Goal: Task Accomplishment & Management: Complete application form

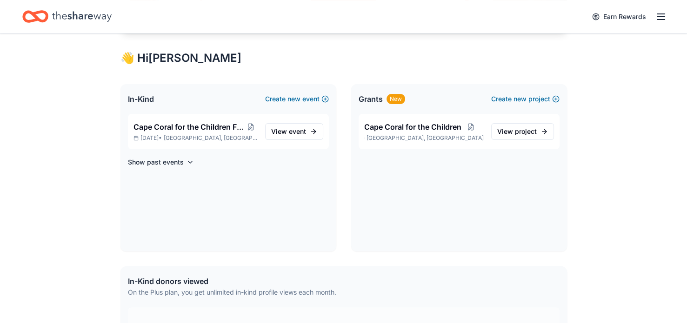
scroll to position [154, 0]
click at [405, 123] on span "Cape Coral for the Children" at bounding box center [412, 126] width 97 height 11
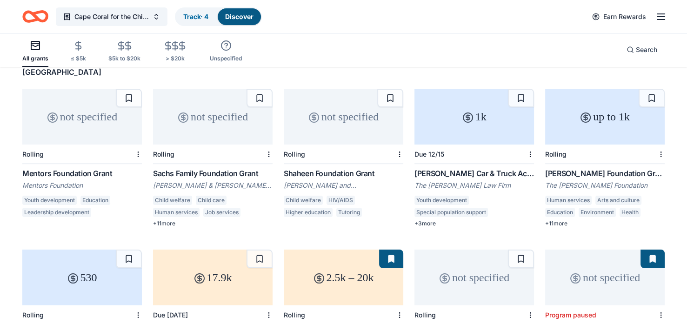
scroll to position [77, 0]
click at [437, 168] on div "Dirk Derrick Car & Truck Accident Injury Scholarship" at bounding box center [473, 173] width 119 height 11
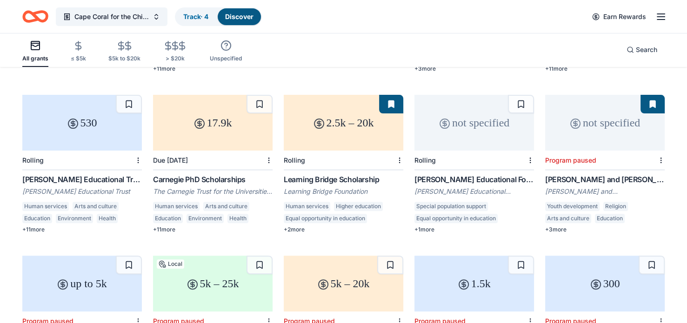
scroll to position [233, 0]
click at [326, 173] on div "Learning Bridge Scholarship" at bounding box center [343, 178] width 119 height 11
click at [89, 12] on span "Cape Coral for the Children" at bounding box center [111, 16] width 74 height 11
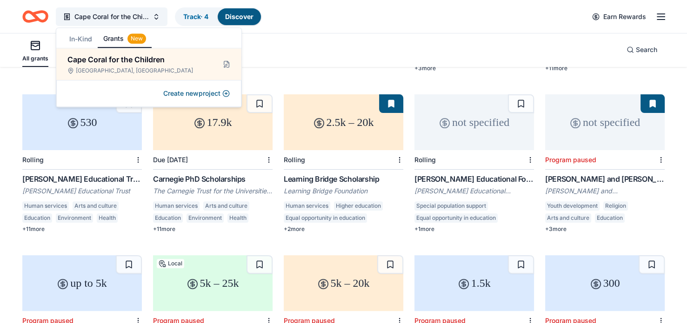
click at [314, 62] on div "All grants ≤ $5k $5k to $20k > $20k Unspecified Search" at bounding box center [343, 50] width 642 height 34
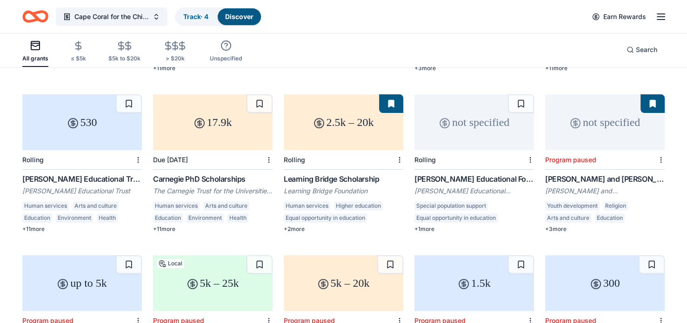
click at [37, 51] on div "All grants" at bounding box center [35, 51] width 26 height 22
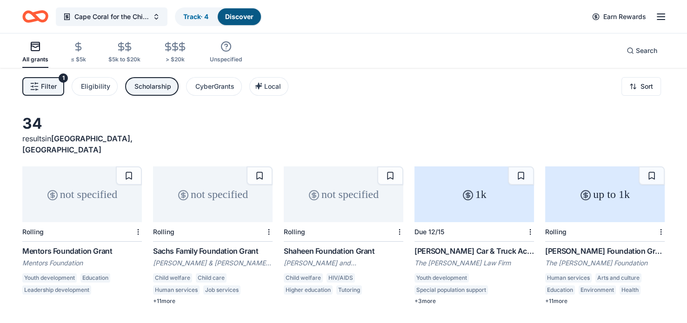
click at [32, 16] on icon "Home" at bounding box center [35, 17] width 26 height 22
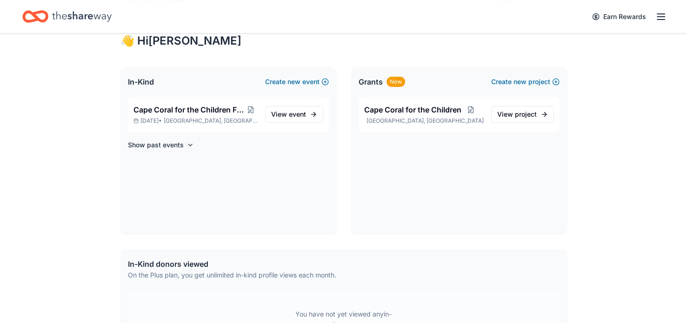
scroll to position [175, 0]
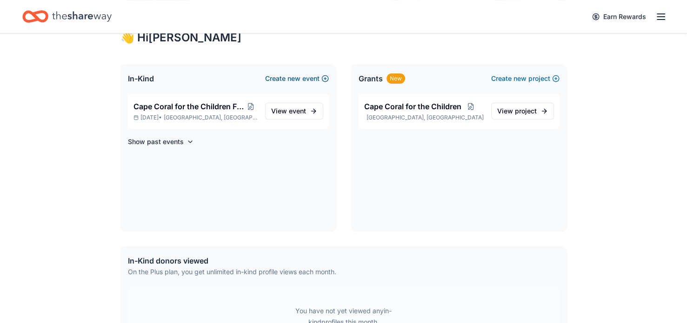
click at [312, 78] on button "Create new event" at bounding box center [297, 78] width 64 height 11
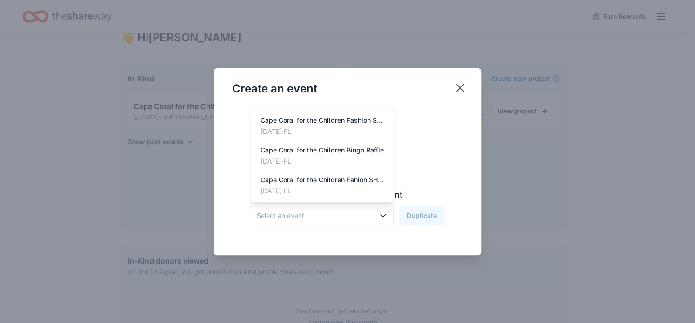
click at [382, 213] on icon "button" at bounding box center [382, 215] width 9 height 9
click at [290, 152] on div "Cape Coral for the Children Bingo Raffle" at bounding box center [321, 150] width 123 height 11
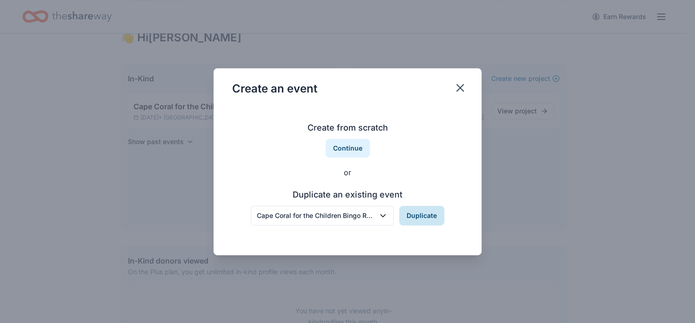
click at [407, 216] on button "Duplicate" at bounding box center [421, 216] width 45 height 20
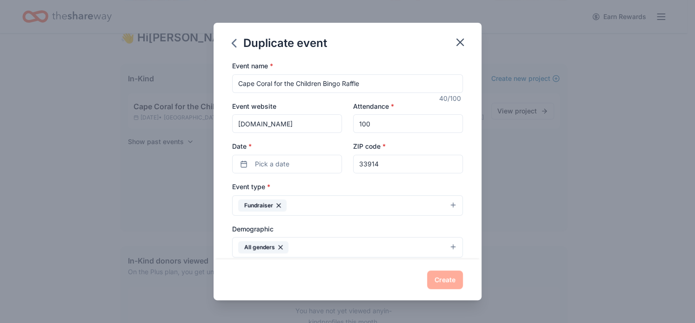
click at [370, 125] on input "100" at bounding box center [408, 123] width 110 height 19
type input "1"
type input "200"
click at [306, 168] on button "Pick a date" at bounding box center [287, 164] width 110 height 19
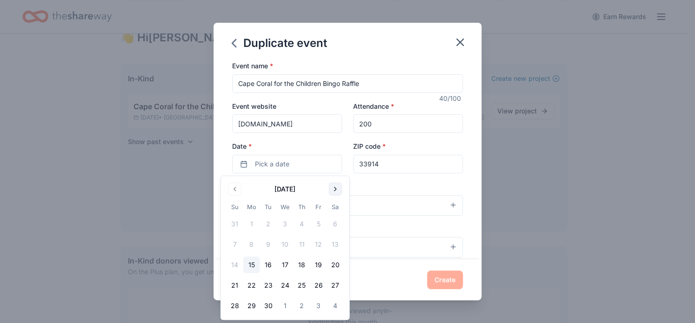
click at [333, 189] on button "Go to next month" at bounding box center [335, 189] width 13 height 13
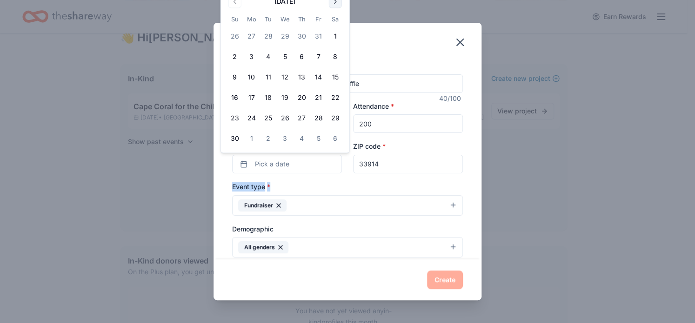
click at [333, 189] on div "Event type * Fundraiser" at bounding box center [347, 198] width 231 height 35
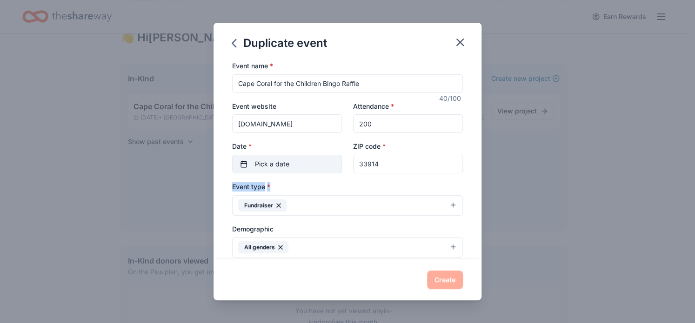
click at [324, 167] on button "Pick a date" at bounding box center [287, 164] width 110 height 19
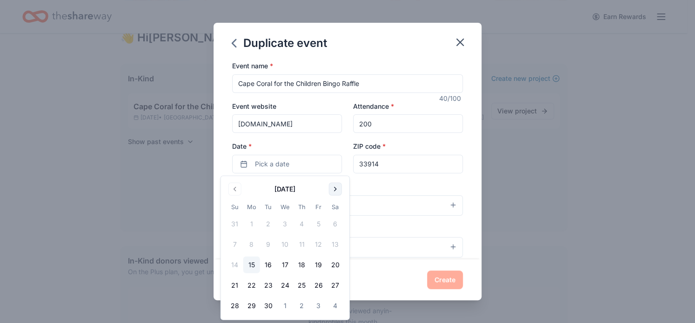
click at [334, 187] on button "Go to next month" at bounding box center [335, 189] width 13 height 13
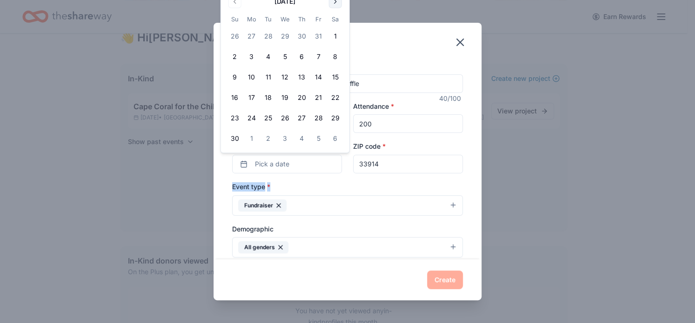
click at [336, 3] on button "Go to next month" at bounding box center [335, 1] width 13 height 13
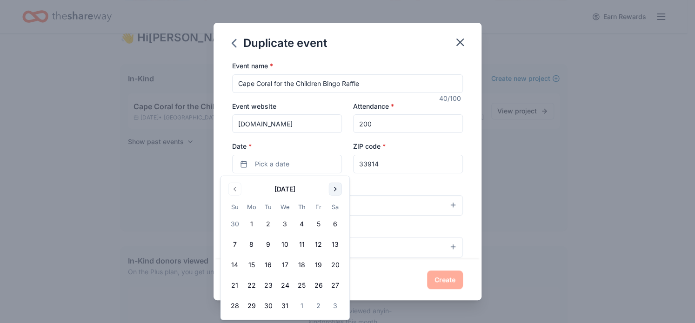
click at [331, 186] on button "Go to next month" at bounding box center [335, 189] width 13 height 13
click at [332, 190] on button "Go to next month" at bounding box center [335, 189] width 13 height 13
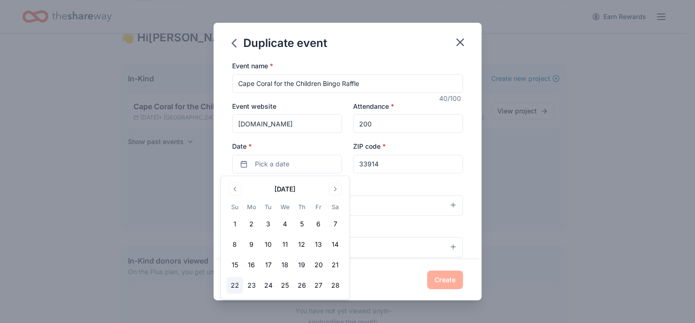
click at [233, 286] on button "22" at bounding box center [234, 285] width 17 height 17
click at [441, 278] on button "Create" at bounding box center [445, 280] width 36 height 19
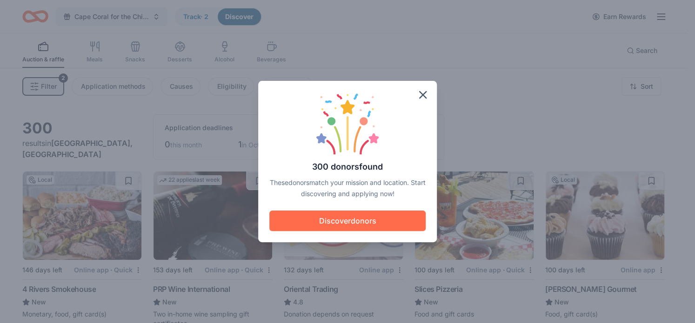
click at [367, 223] on button "Discover donors" at bounding box center [347, 221] width 156 height 20
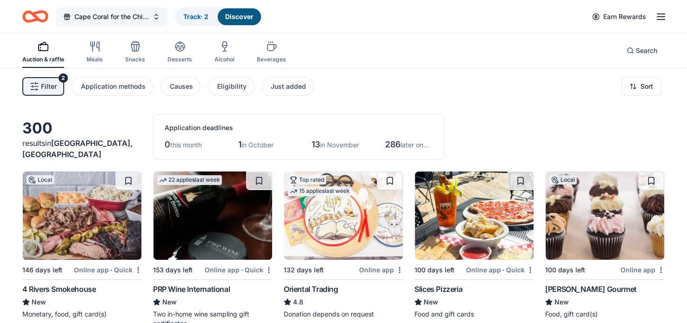
click at [100, 20] on span "Cape Coral for the Children Bingo Raffle" at bounding box center [111, 16] width 74 height 11
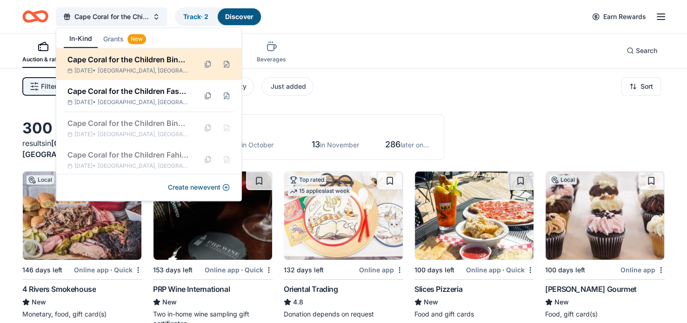
click at [104, 61] on div "Cape Coral for the Children Bingo Raffle" at bounding box center [128, 59] width 122 height 11
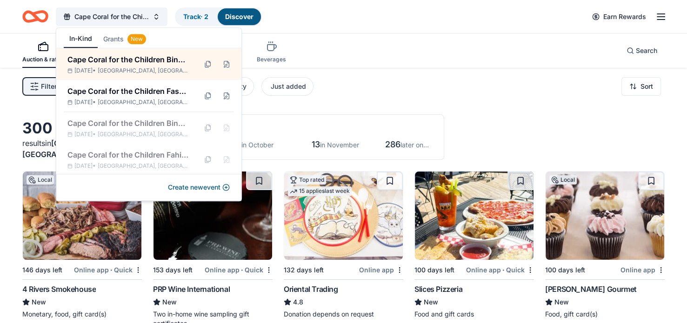
click at [392, 104] on div "Filter 2 Application methods Causes Eligibility Just added Sort" at bounding box center [343, 86] width 687 height 37
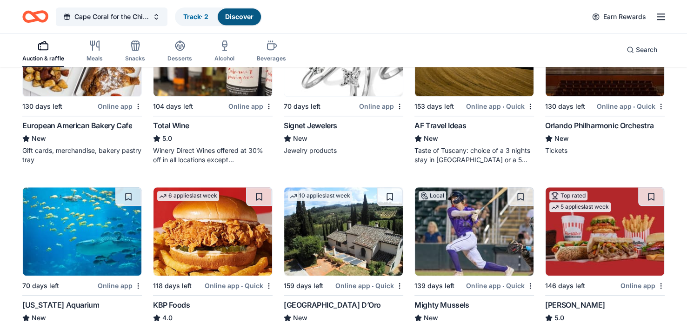
scroll to position [883, 0]
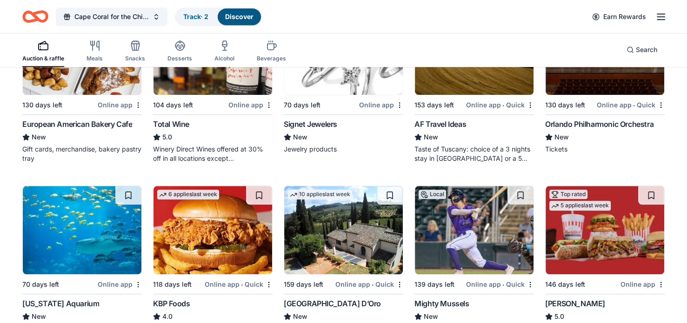
click at [43, 279] on div "70 days left" at bounding box center [40, 284] width 37 height 11
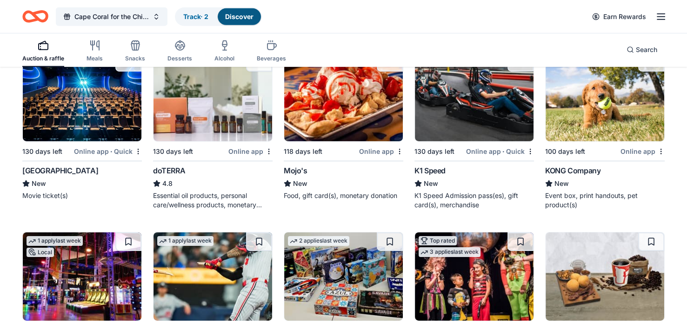
scroll to position [2953, 0]
